Goal: Register for event/course

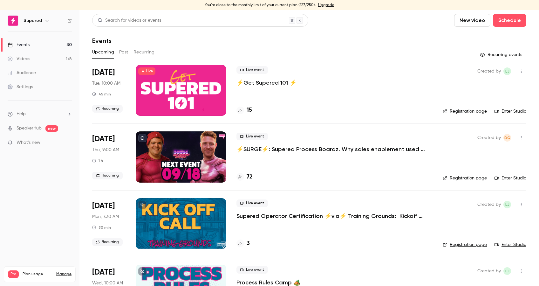
click at [473, 178] on link "Registration page" at bounding box center [465, 178] width 44 height 6
click at [249, 176] on h4 "72" at bounding box center [250, 177] width 6 height 9
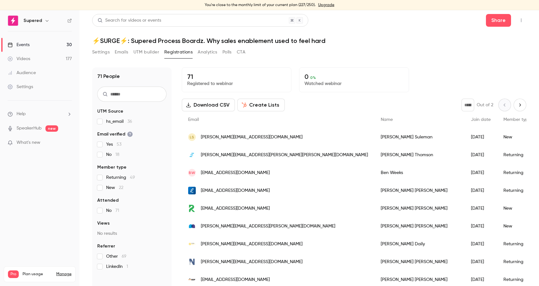
click at [348, 41] on h1 "⚡️SURGE⚡️: Supered Process Boardz. Why sales enablement used to feel hard" at bounding box center [309, 41] width 434 height 8
click at [425, 30] on header "Search for videos or events Share ⚡️SURGE⚡️: Supered Process Boardz. Why sales …" at bounding box center [309, 29] width 434 height 31
click at [30, 46] on link "Events 30" at bounding box center [39, 45] width 79 height 14
